Goal: Information Seeking & Learning: Check status

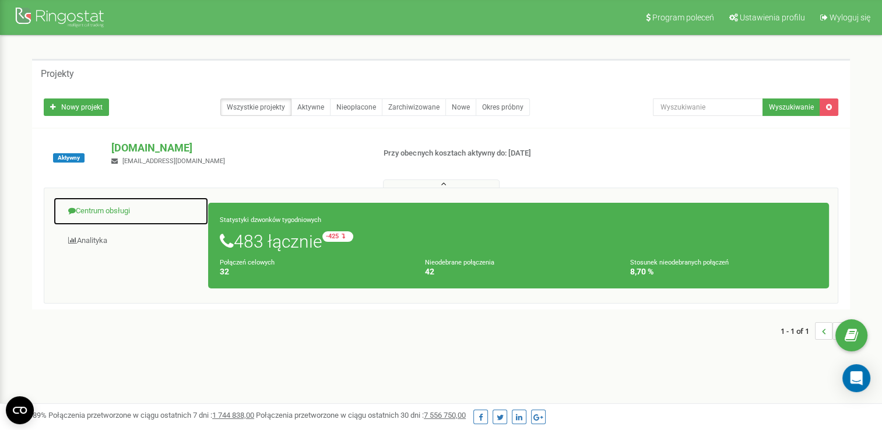
click at [89, 206] on link "Centrum obsługi" at bounding box center [131, 211] width 156 height 29
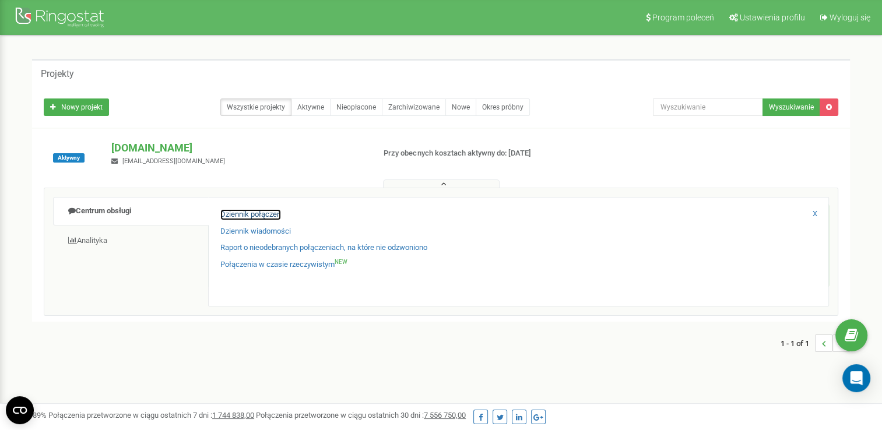
click at [280, 210] on link "Dziennik połączeń" at bounding box center [250, 214] width 61 height 11
click at [262, 215] on link "Dziennik połączeń" at bounding box center [250, 214] width 61 height 11
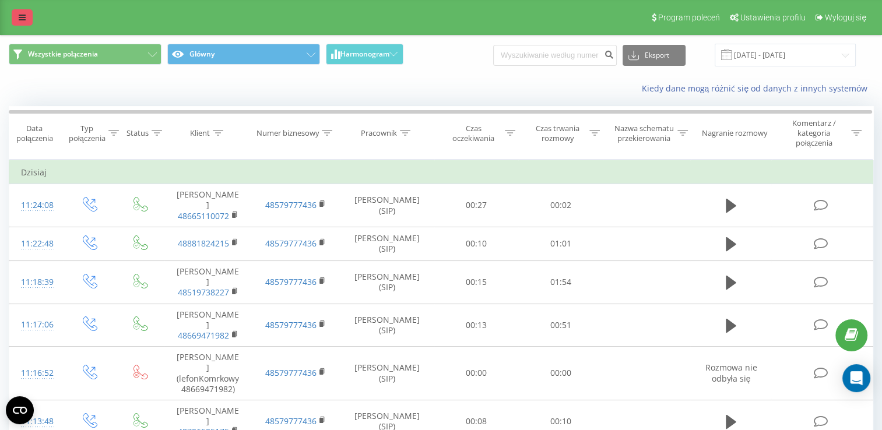
click at [21, 17] on icon at bounding box center [22, 17] width 7 height 8
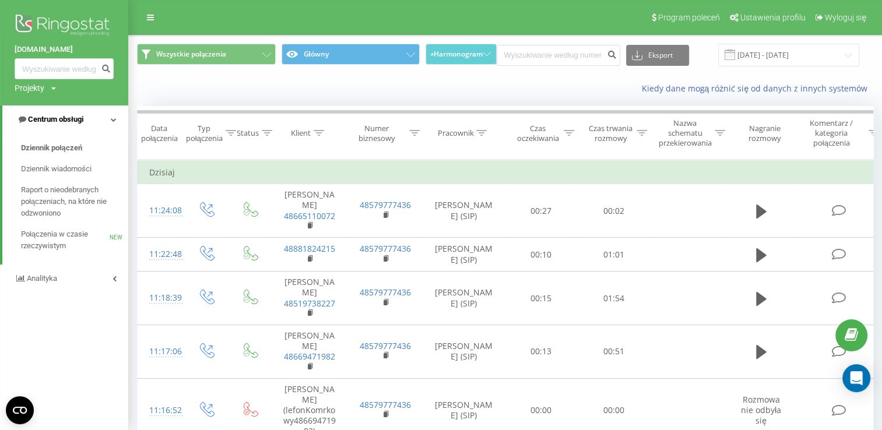
click at [100, 118] on link "Centrum obsługi" at bounding box center [65, 120] width 126 height 28
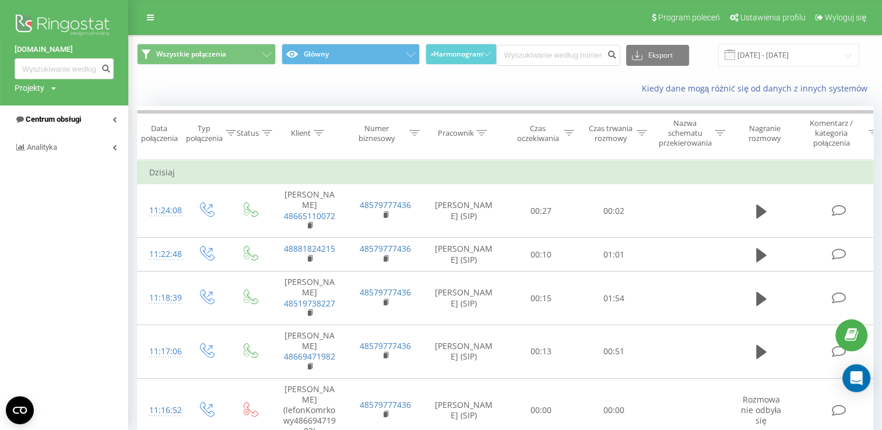
click at [102, 117] on link "Centrum obsługi" at bounding box center [64, 120] width 128 height 28
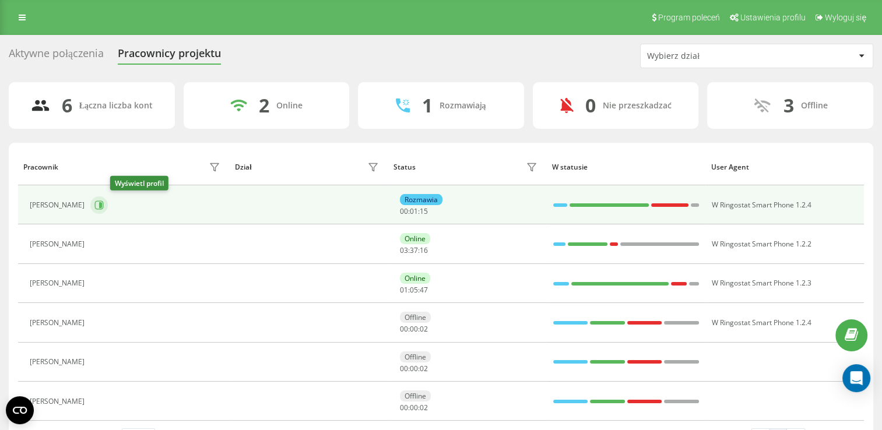
click at [104, 208] on icon at bounding box center [98, 205] width 9 height 9
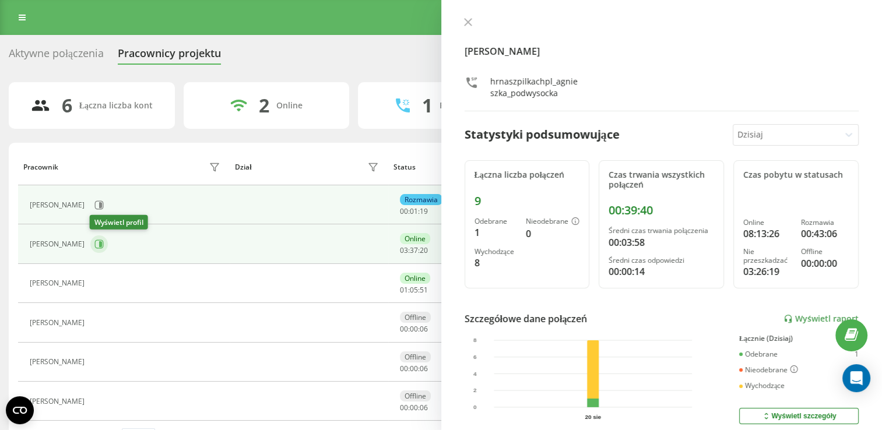
click at [101, 246] on icon at bounding box center [98, 244] width 9 height 9
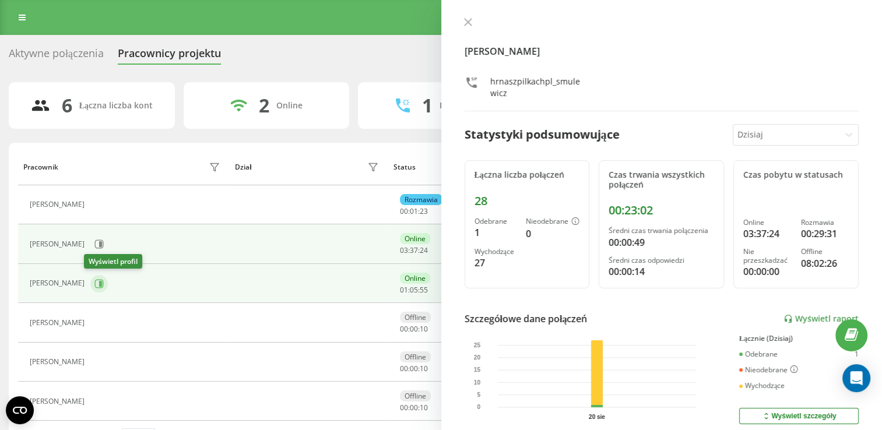
click at [96, 281] on icon at bounding box center [98, 283] width 9 height 9
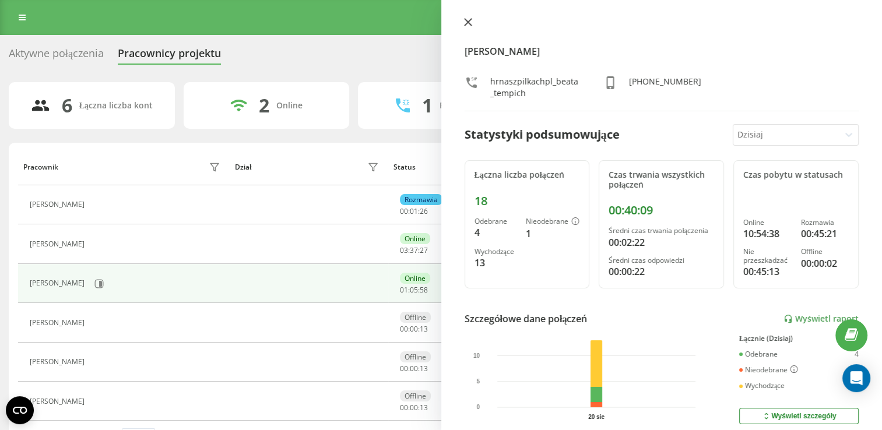
click at [464, 23] on icon at bounding box center [468, 22] width 8 height 8
